Goal: Task Accomplishment & Management: Manage account settings

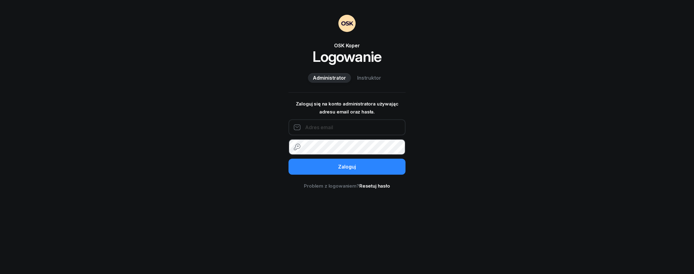
click at [355, 132] on input "email" at bounding box center [346, 127] width 117 height 16
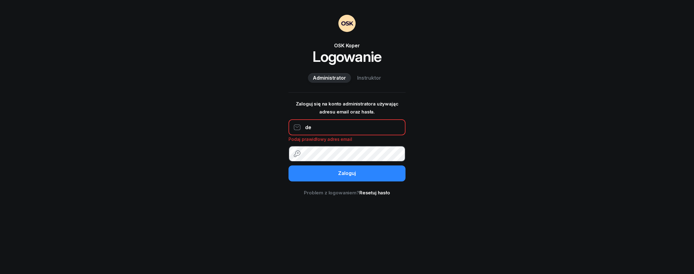
type input "[EMAIL_ADDRESS][DOMAIN_NAME]"
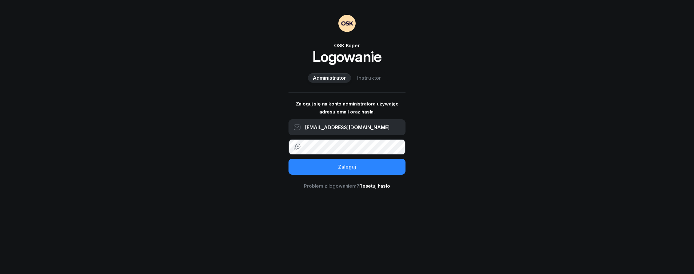
click at [288, 159] on button "Zaloguj" at bounding box center [346, 167] width 117 height 16
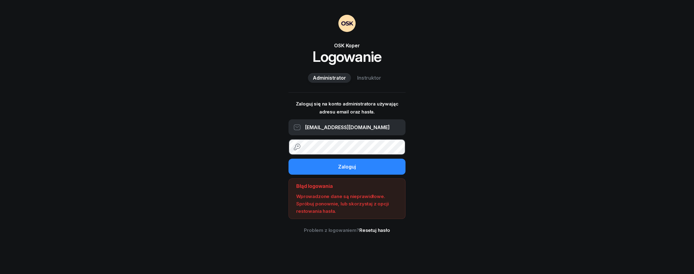
click at [288, 159] on button "Zaloguj" at bounding box center [346, 167] width 117 height 16
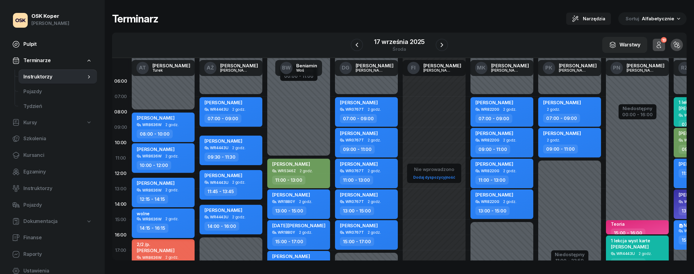
click at [30, 45] on span "Pulpit" at bounding box center [57, 44] width 69 height 8
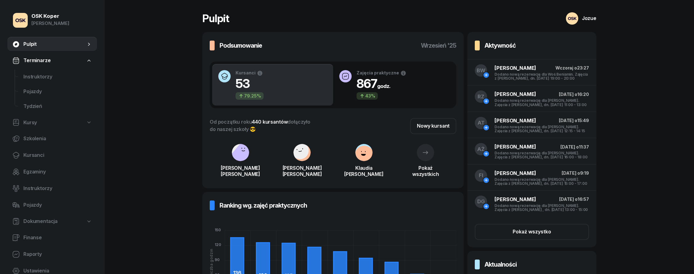
click at [37, 219] on span "Dokumentacja" at bounding box center [40, 222] width 34 height 8
click at [51, 230] on nav "Pulpit Terminarze Instruktorzy Pojazdy Tydzień Kursy Szkolenia Kursanci Egzamin…" at bounding box center [52, 166] width 90 height 258
click at [65, 242] on span "Książki ewidencji" at bounding box center [57, 238] width 69 height 8
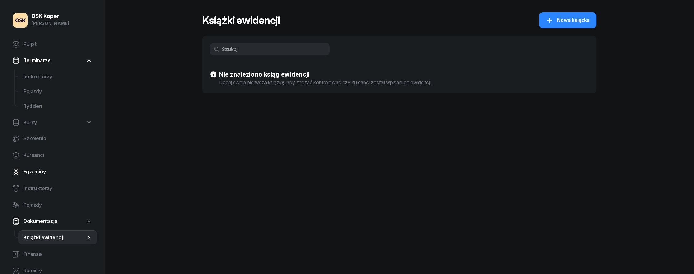
click at [52, 172] on span "Egzaminy" at bounding box center [57, 172] width 69 height 8
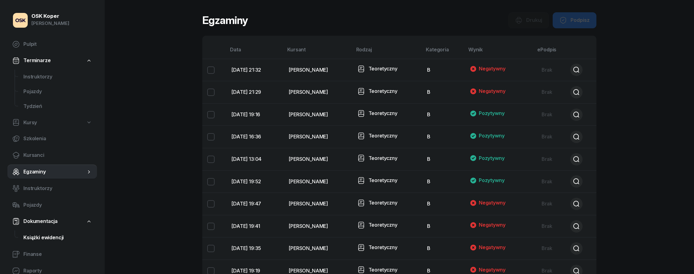
click at [74, 241] on span "Książki ewidencji" at bounding box center [57, 238] width 69 height 8
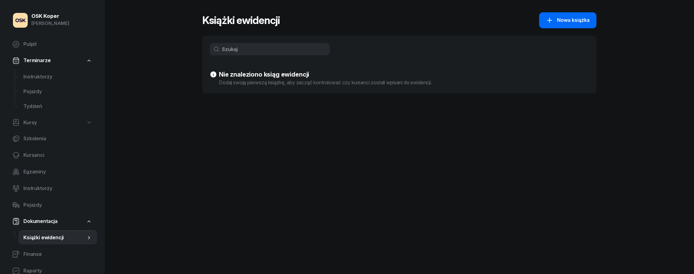
click at [554, 18] on div "Nowa książka" at bounding box center [568, 20] width 44 height 8
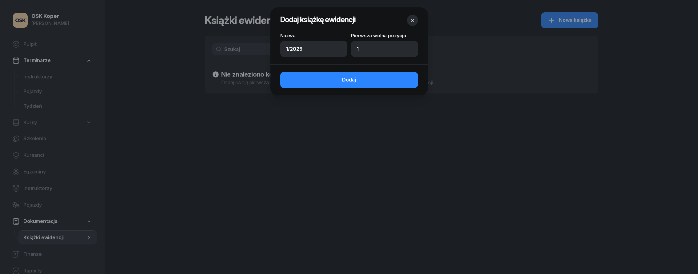
click at [354, 85] on button "Dodaj" at bounding box center [349, 80] width 138 height 16
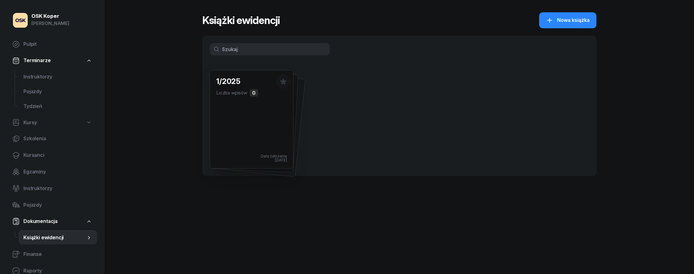
click at [245, 105] on div "1/2025 Liczba wpisów 0 Data założenia [DATE]" at bounding box center [251, 119] width 83 height 98
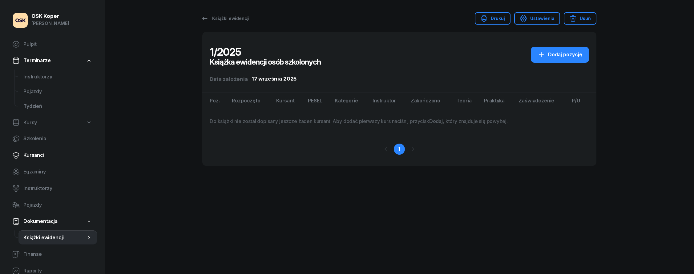
click at [42, 158] on span "Kursanci" at bounding box center [57, 155] width 69 height 8
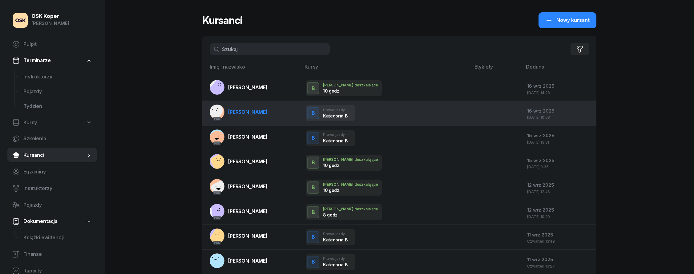
click at [259, 117] on link "PKK [PERSON_NAME]" at bounding box center [239, 112] width 58 height 15
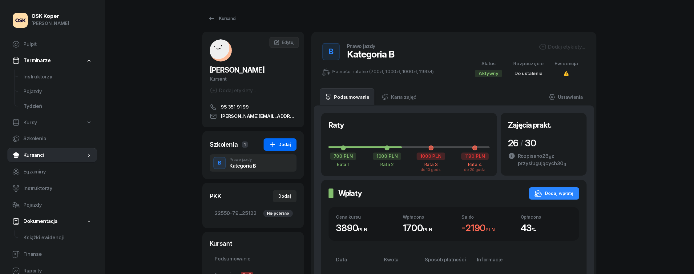
click at [273, 146] on icon "button" at bounding box center [272, 144] width 7 height 7
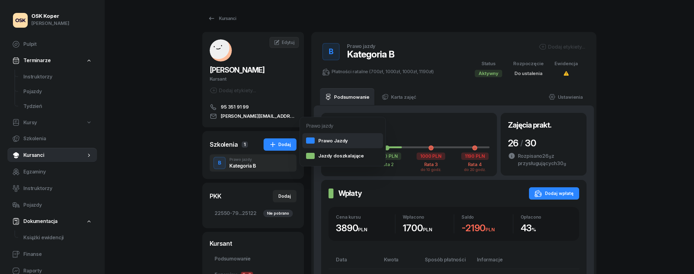
click at [328, 142] on div "Prawo Jazdy" at bounding box center [327, 141] width 42 height 8
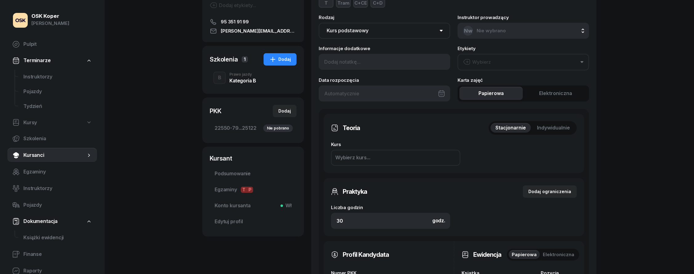
scroll to position [299, 0]
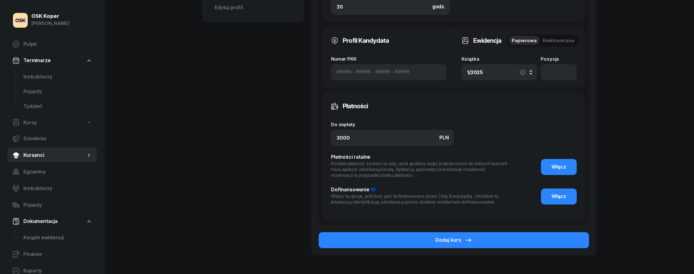
click at [490, 70] on div "1/2025" at bounding box center [499, 72] width 64 height 10
click at [94, 98] on link "Pojazdy" at bounding box center [57, 91] width 78 height 15
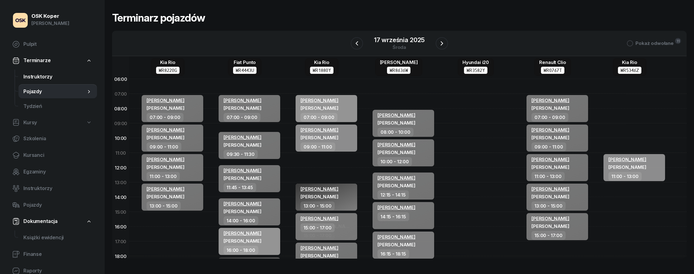
click at [51, 73] on span "Instruktorzy" at bounding box center [57, 77] width 69 height 8
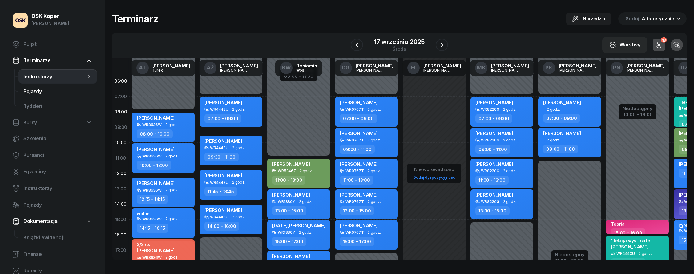
click at [53, 93] on span "Pojazdy" at bounding box center [57, 92] width 69 height 8
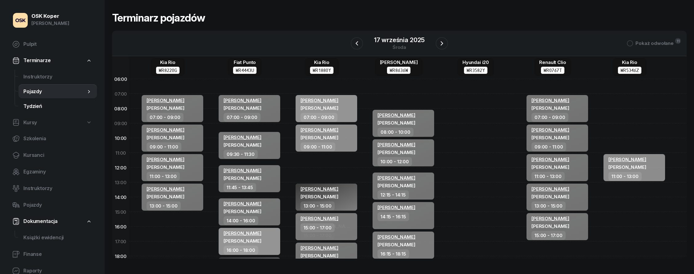
click at [74, 110] on span "Tydzień" at bounding box center [57, 106] width 69 height 8
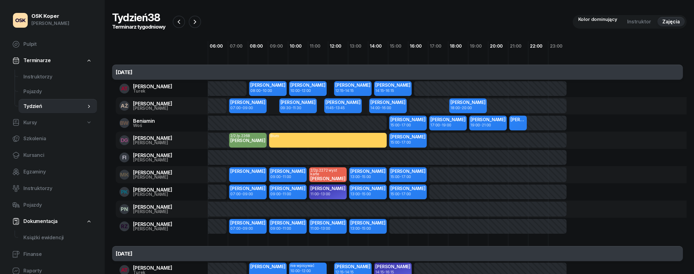
click at [68, 100] on link "Tydzień" at bounding box center [57, 106] width 78 height 15
click at [73, 94] on span "Pojazdy" at bounding box center [57, 92] width 69 height 8
